Goal: Complete application form

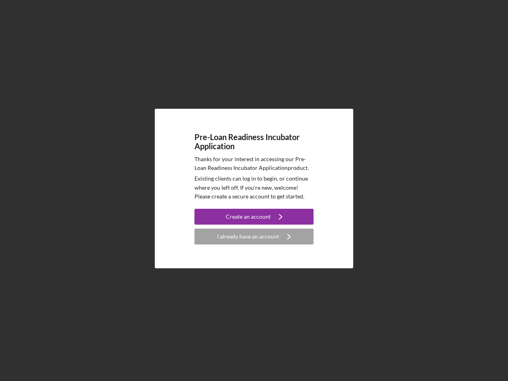
click at [254, 191] on p "Existing clients can log in to begin, or continue where you left off. If you're…" at bounding box center [254, 187] width 119 height 27
click at [254, 217] on div "Create an account" at bounding box center [248, 217] width 45 height 16
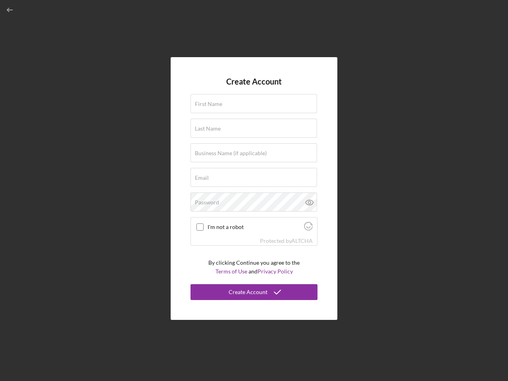
click at [254, 237] on div "Protected by [PERSON_NAME]" at bounding box center [254, 241] width 126 height 9
